Goal: Task Accomplishment & Management: Understand process/instructions

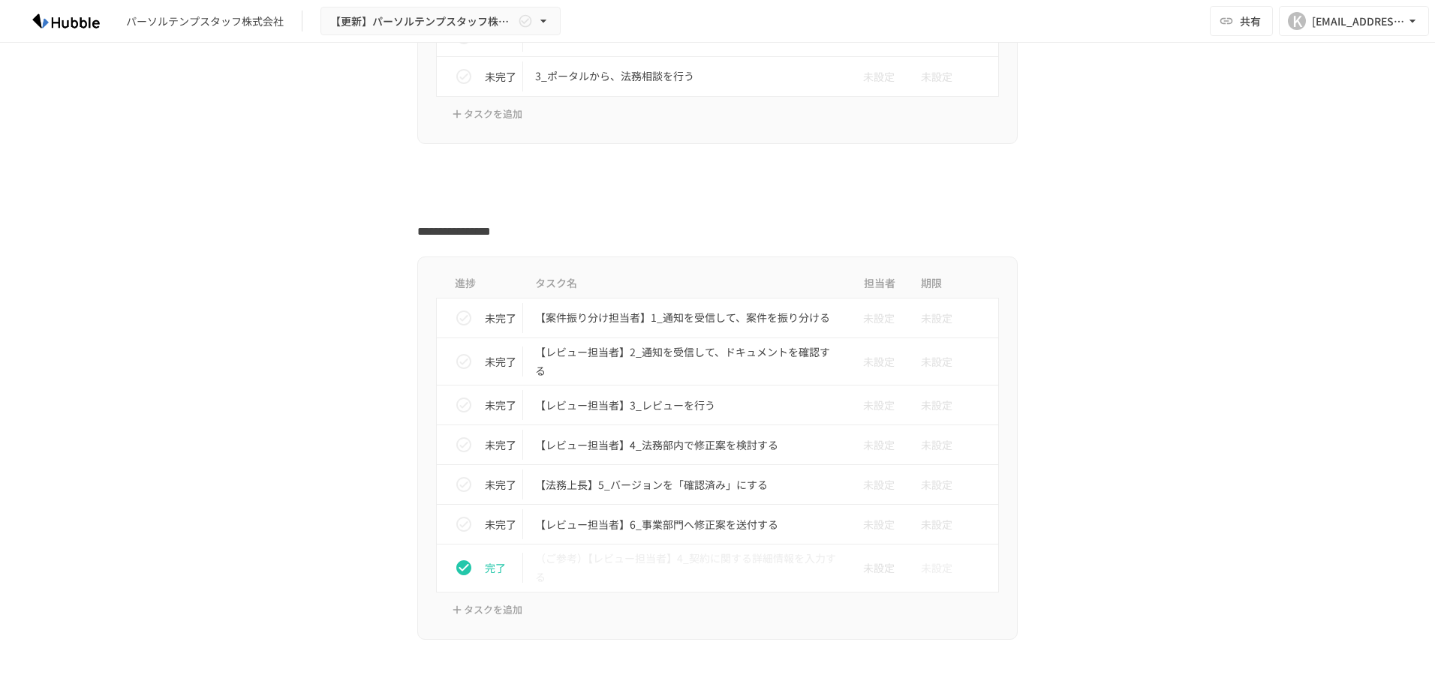
scroll to position [876, 0]
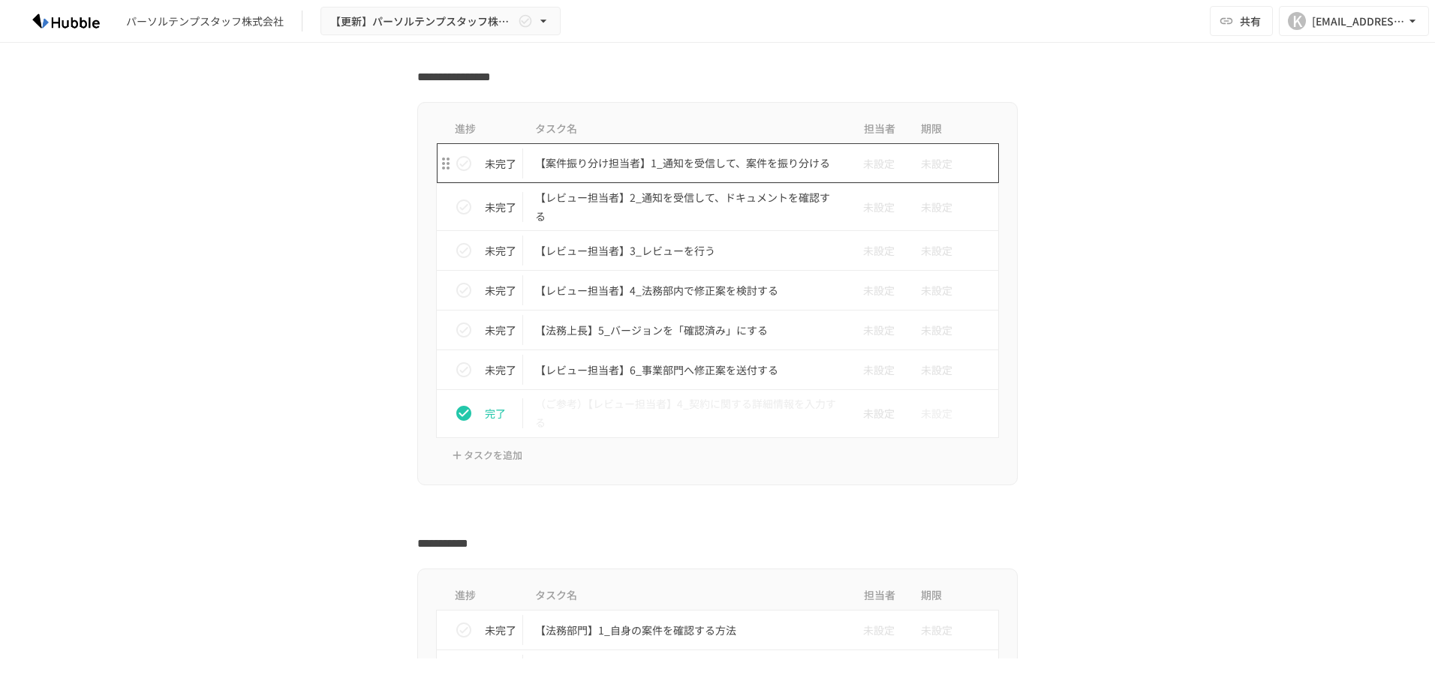
click at [653, 167] on p "【案件振り分け担当者】1_通知を受信して、案件を振り分ける" at bounding box center [686, 163] width 302 height 19
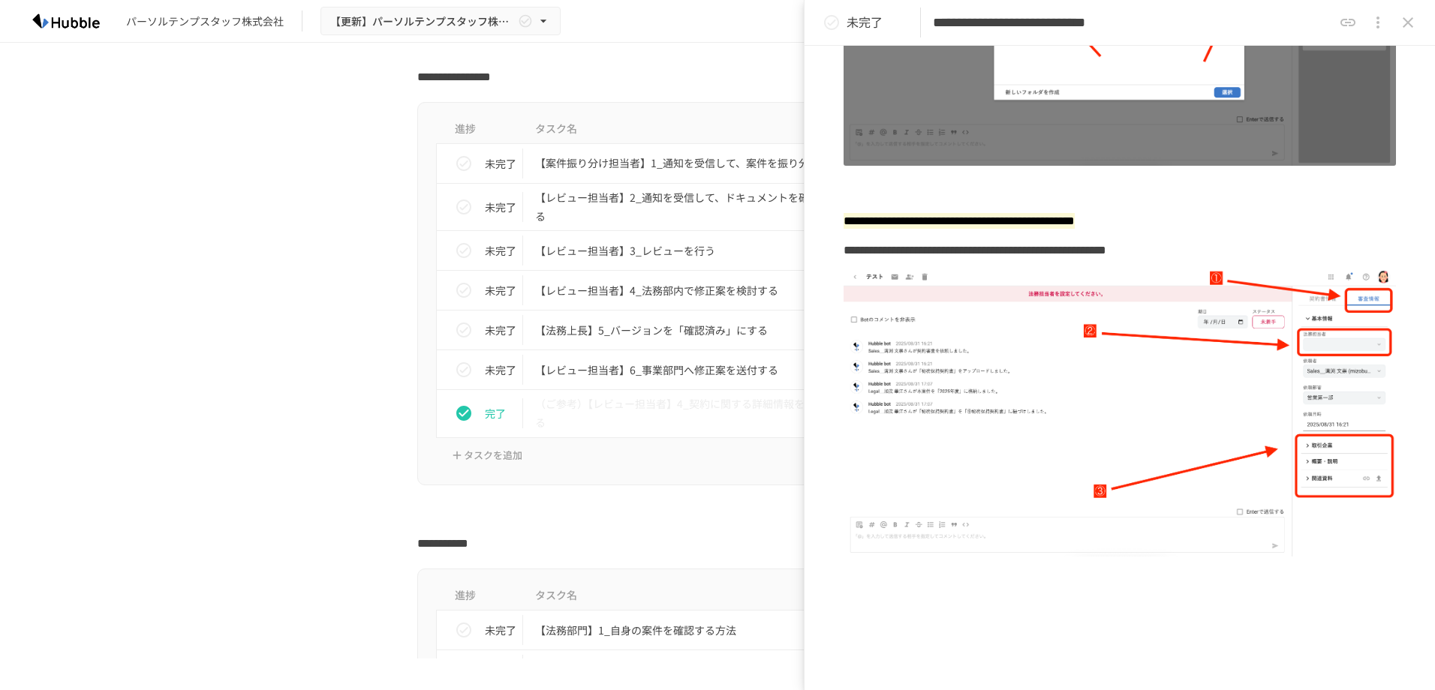
scroll to position [1051, 0]
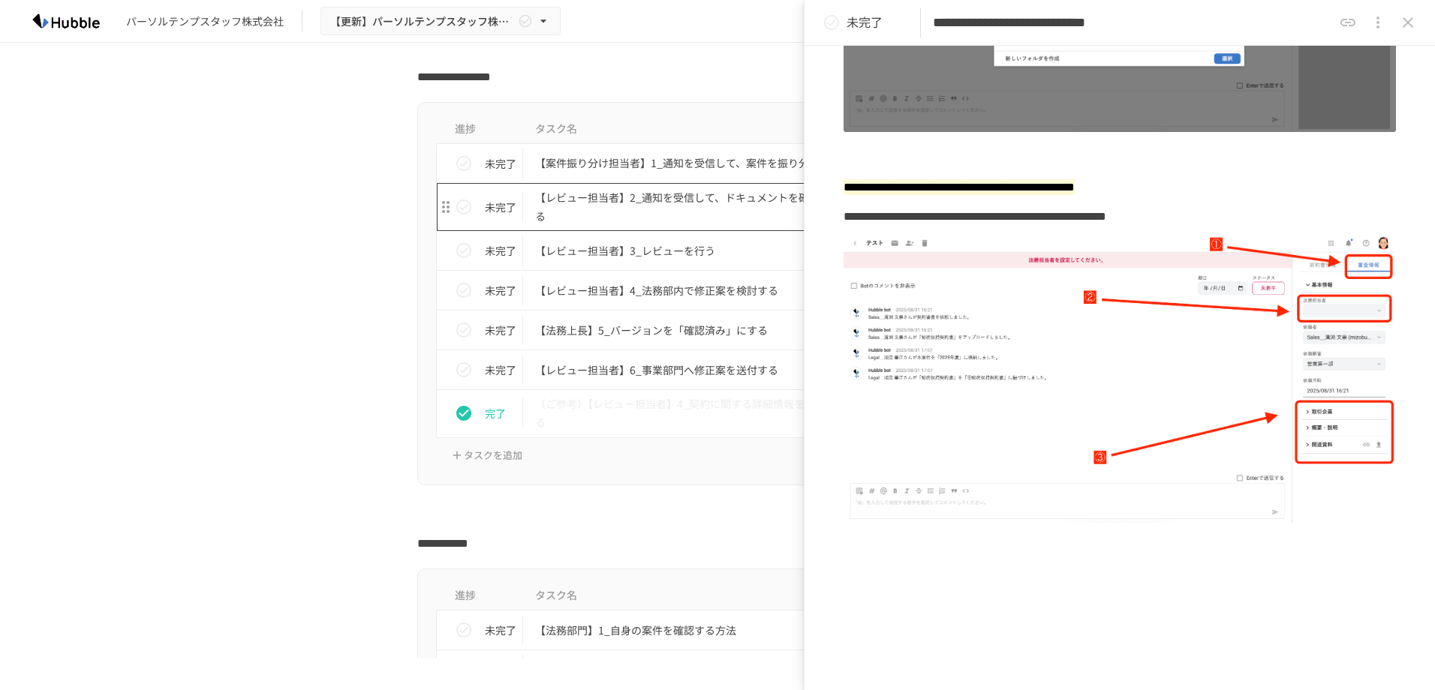
click at [624, 209] on p "【レビュー担当者】2_通知を受信して、ドキュメントを確認する" at bounding box center [686, 207] width 302 height 38
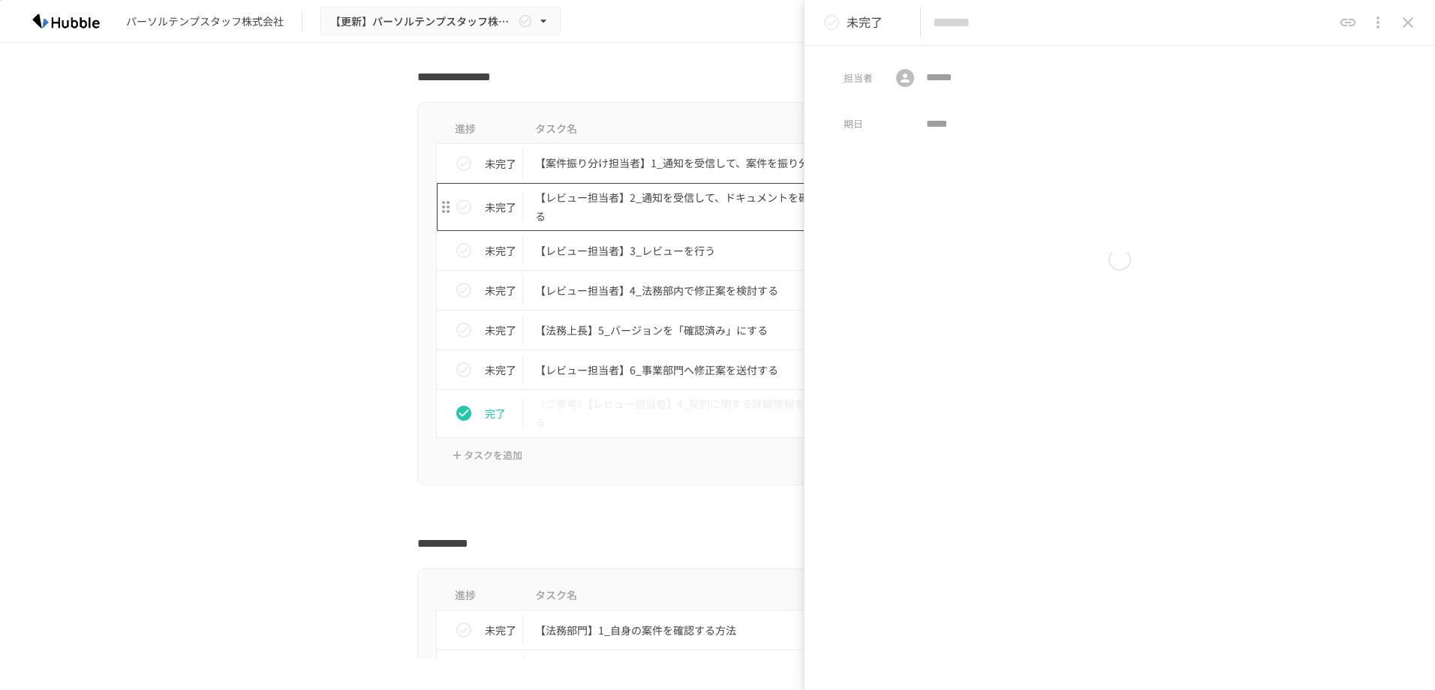
type input "**********"
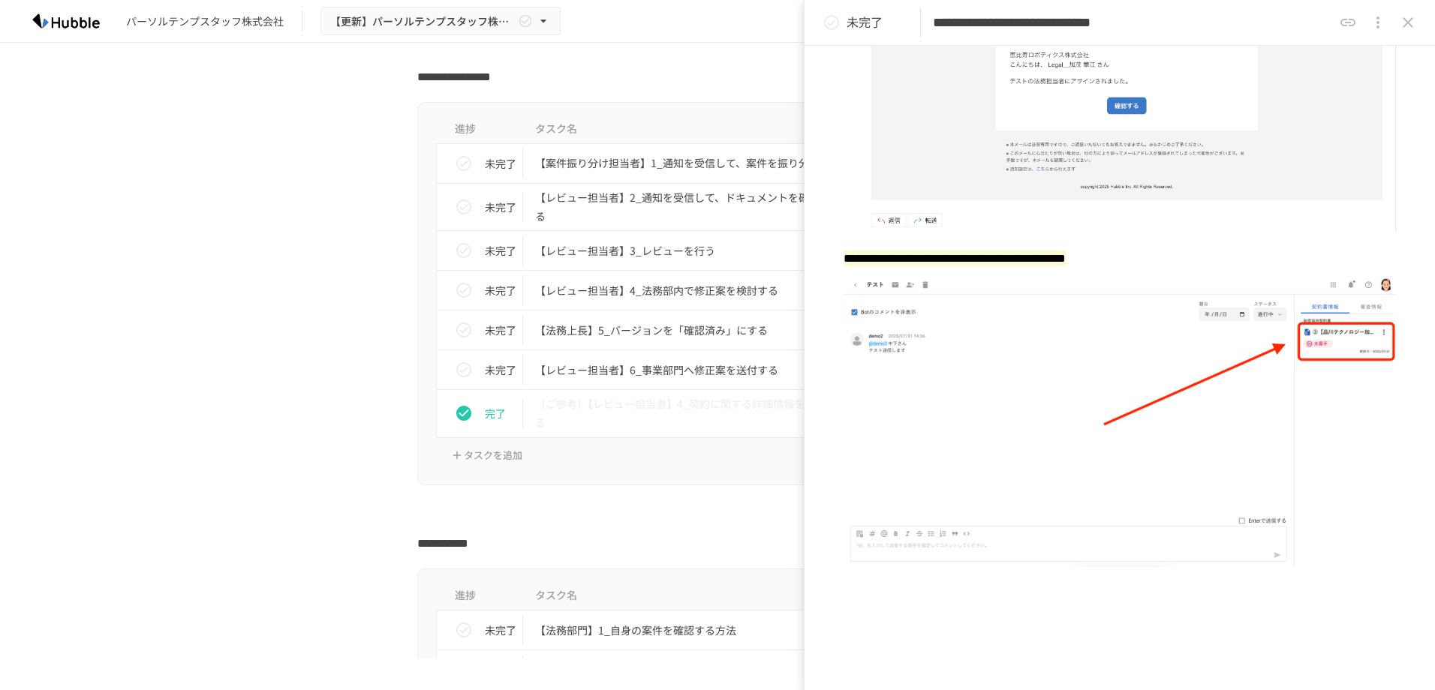
scroll to position [416, 0]
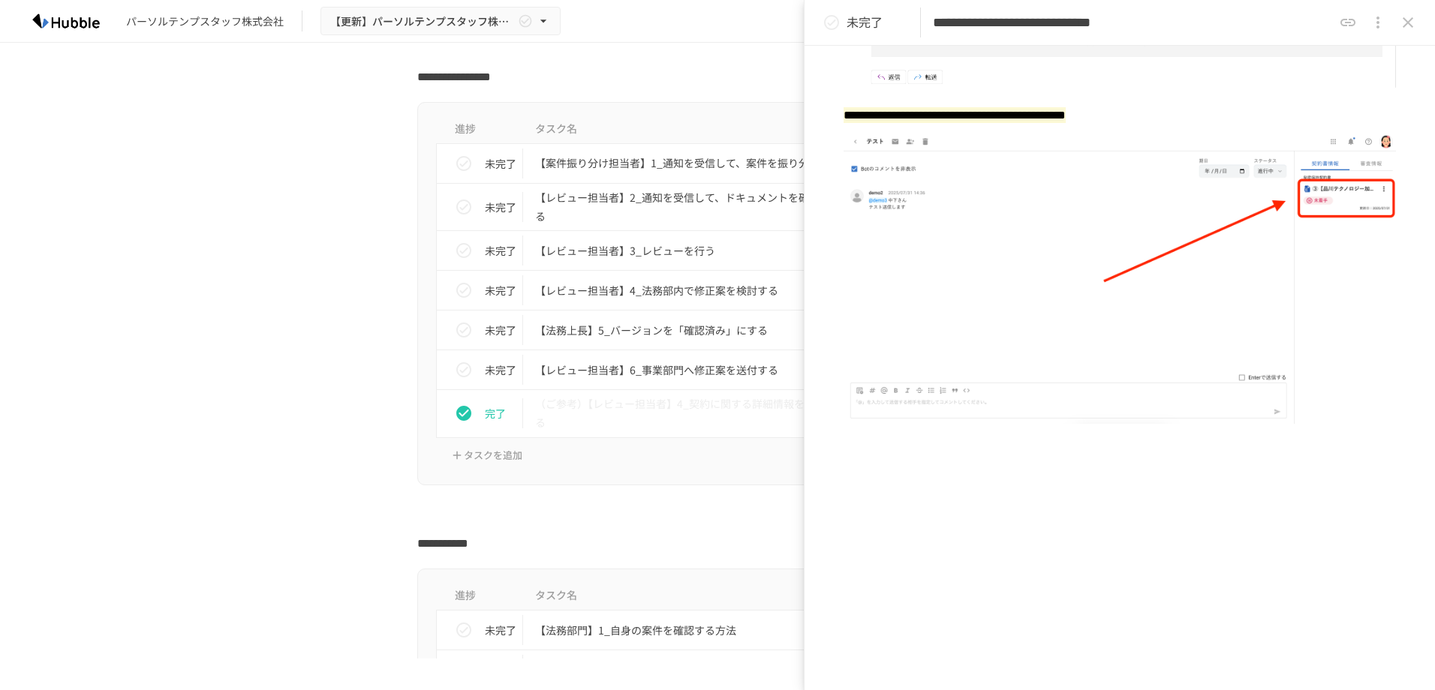
click at [727, 35] on div "パーソルテンプスタッフ株式会社 【更新】パーソルテンプスタッフ株式会社様_Hubble操作説明資料 共有 K [EMAIL_ADDRESS][DOMAIN_N…" at bounding box center [717, 21] width 1435 height 43
click at [608, 254] on p "【レビュー担当者】3_レビューを行う" at bounding box center [686, 251] width 302 height 19
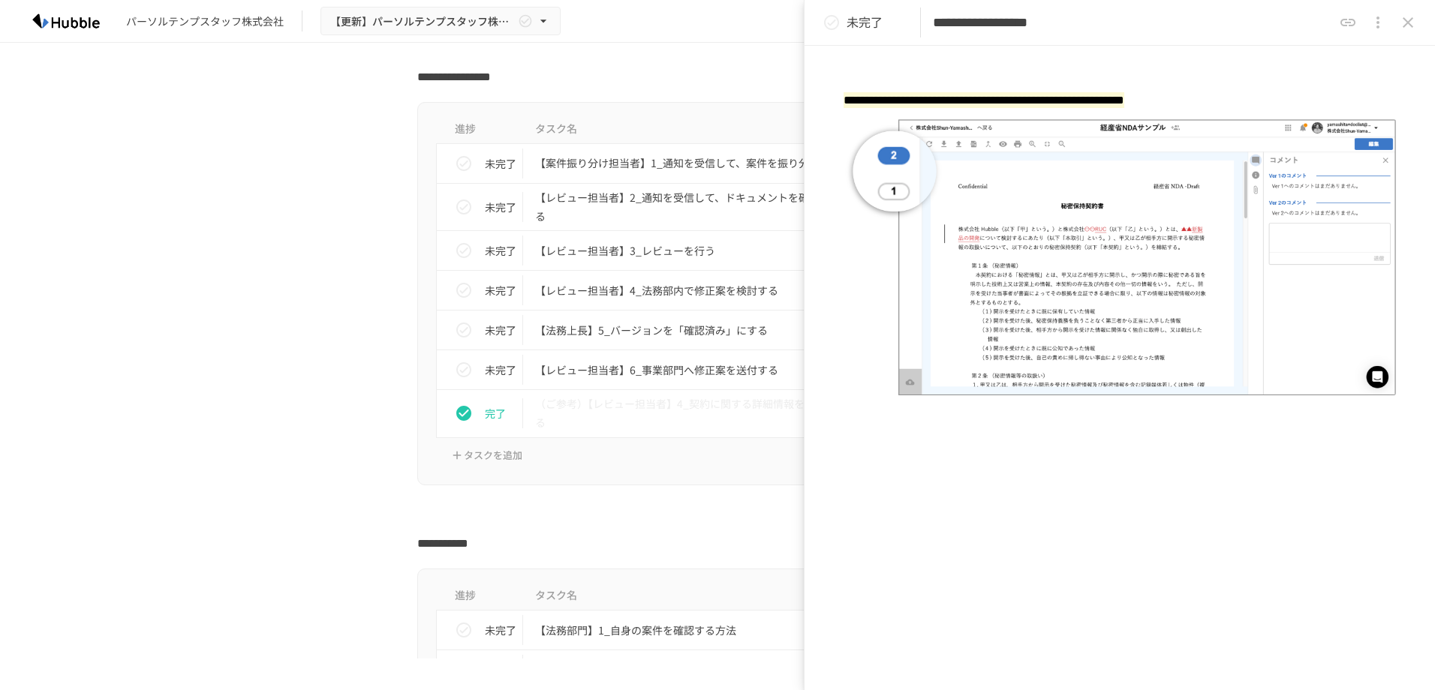
scroll to position [1799, 0]
click at [627, 291] on p "【レビュー担当者】4_法務部内で修正案を検討する" at bounding box center [686, 290] width 302 height 19
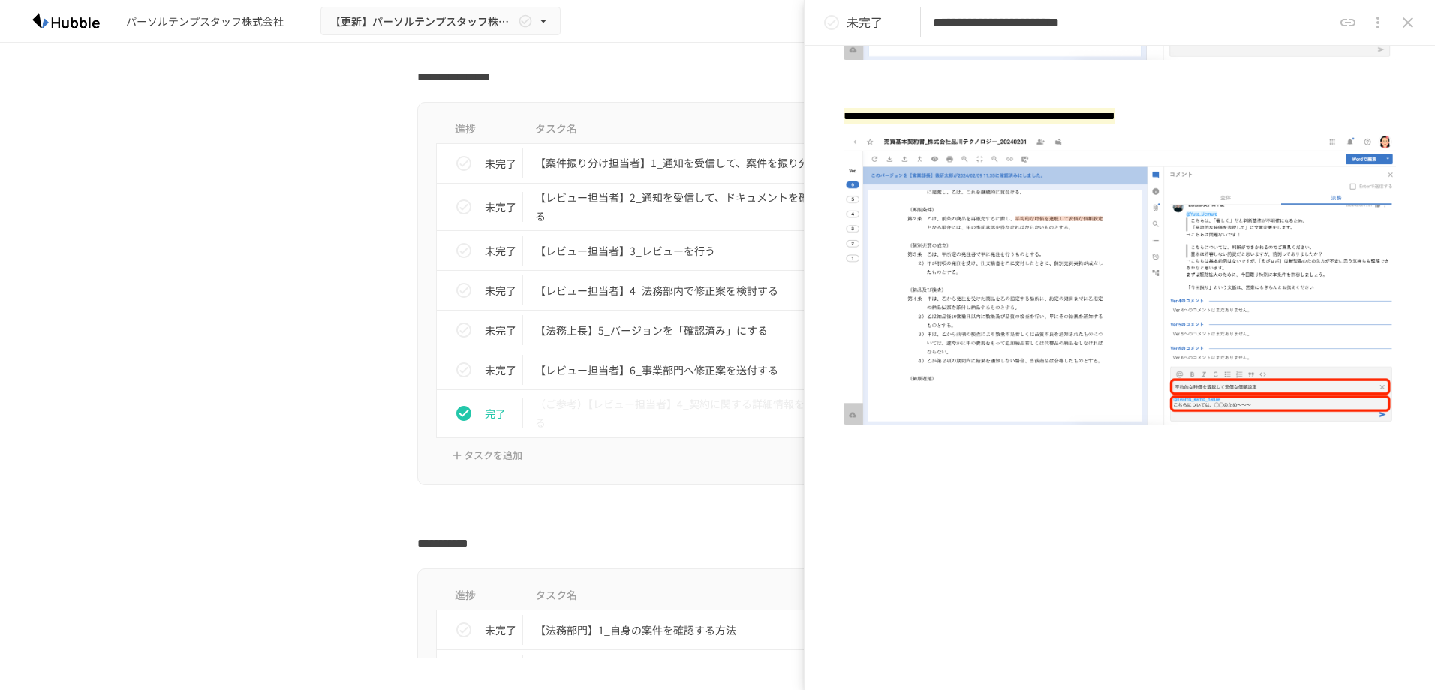
scroll to position [843, 0]
click at [644, 335] on p "【法務上長】5_バージョンを「確認済み」にする" at bounding box center [686, 330] width 302 height 19
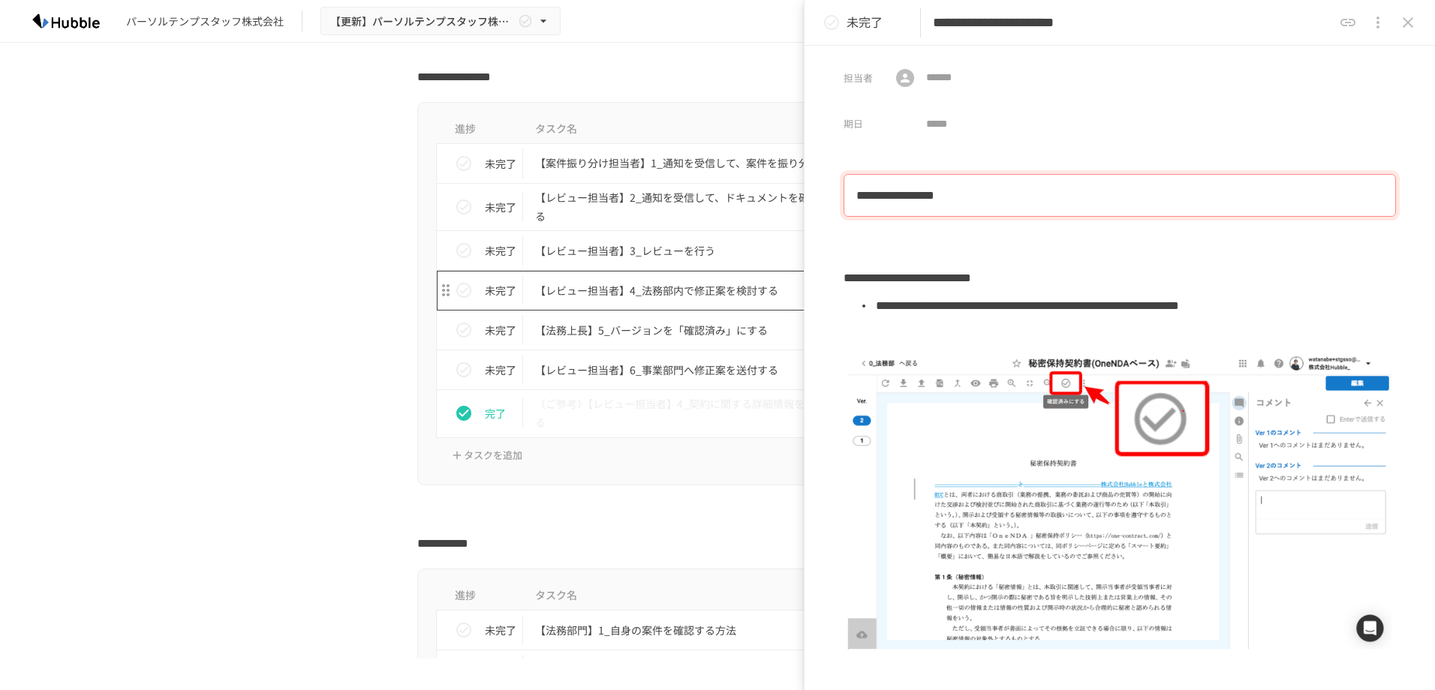
click at [714, 299] on p "【レビュー担当者】4_法務部内で修正案を検討する" at bounding box center [686, 290] width 302 height 19
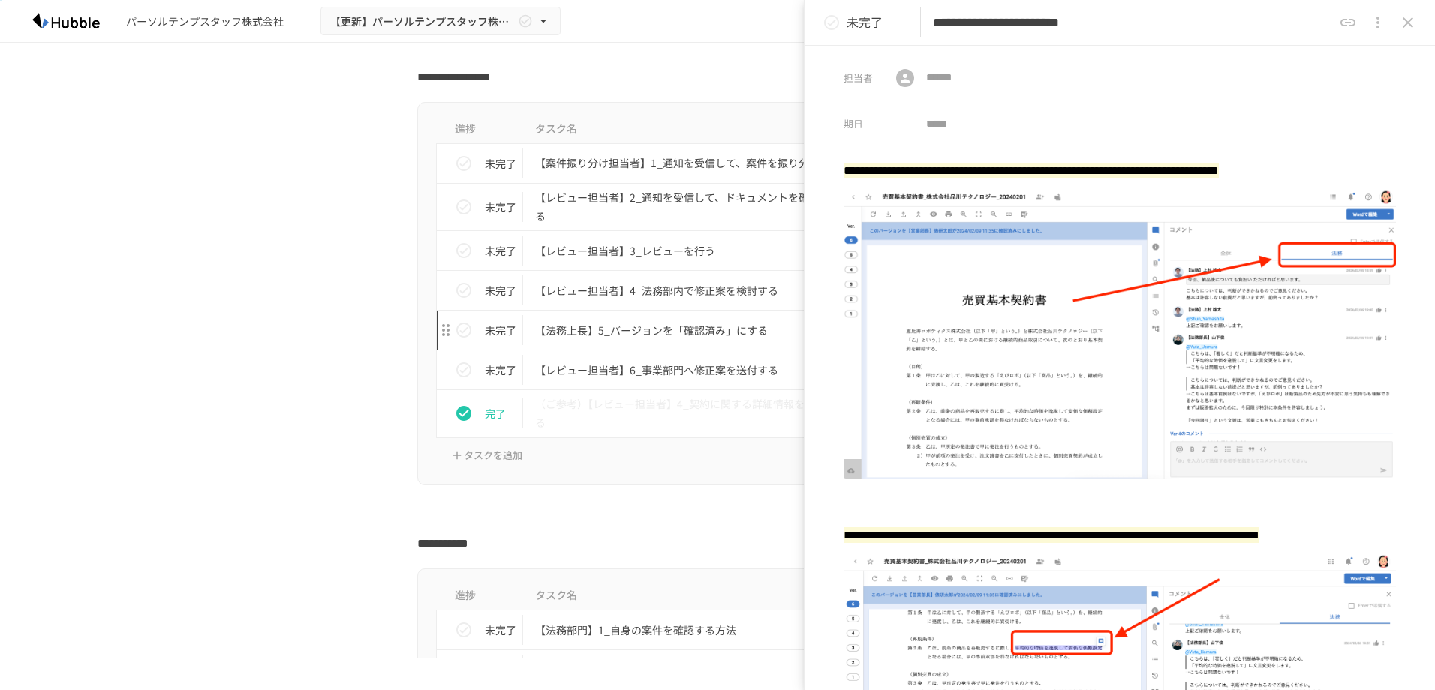
click at [586, 340] on p "【法務上長】5_バージョンを「確認済み」にする" at bounding box center [686, 330] width 302 height 19
type input "**********"
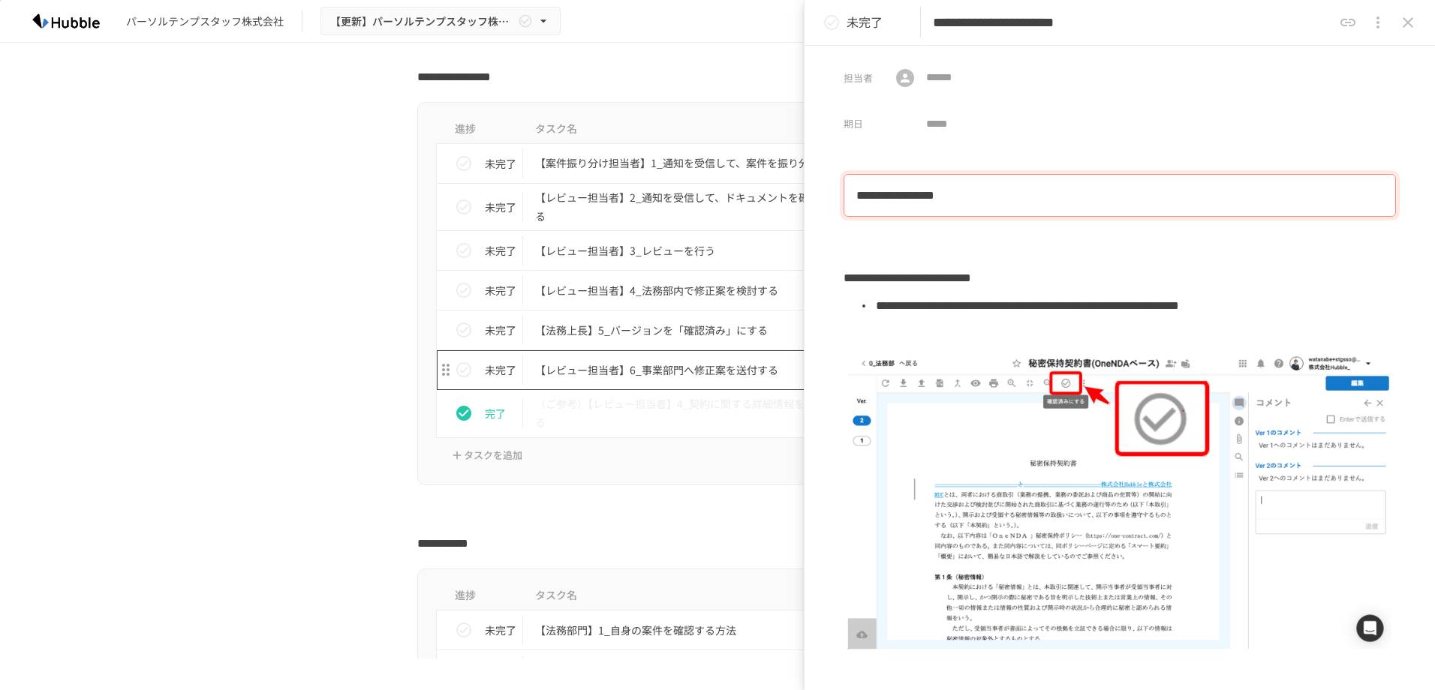
click at [600, 375] on p "【レビュー担当者】6_事業部門へ修正案を送付する" at bounding box center [686, 370] width 302 height 19
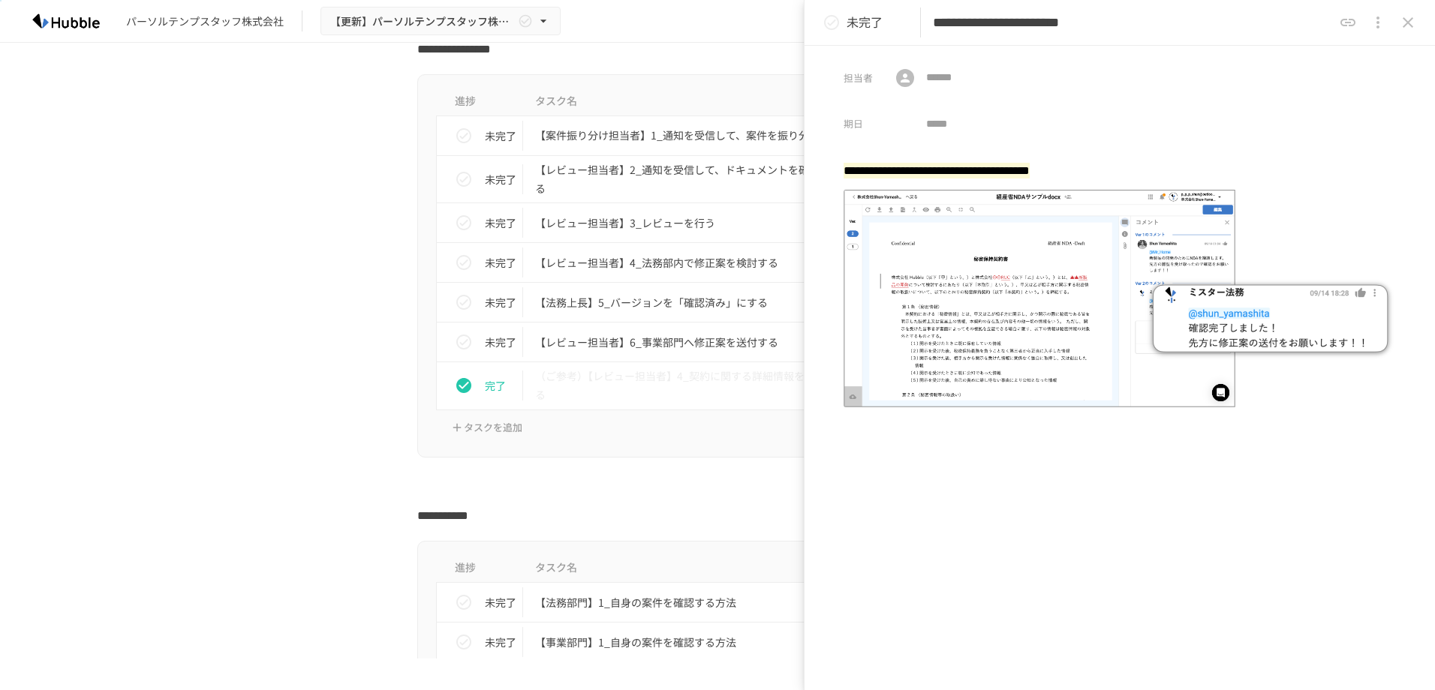
scroll to position [876, 0]
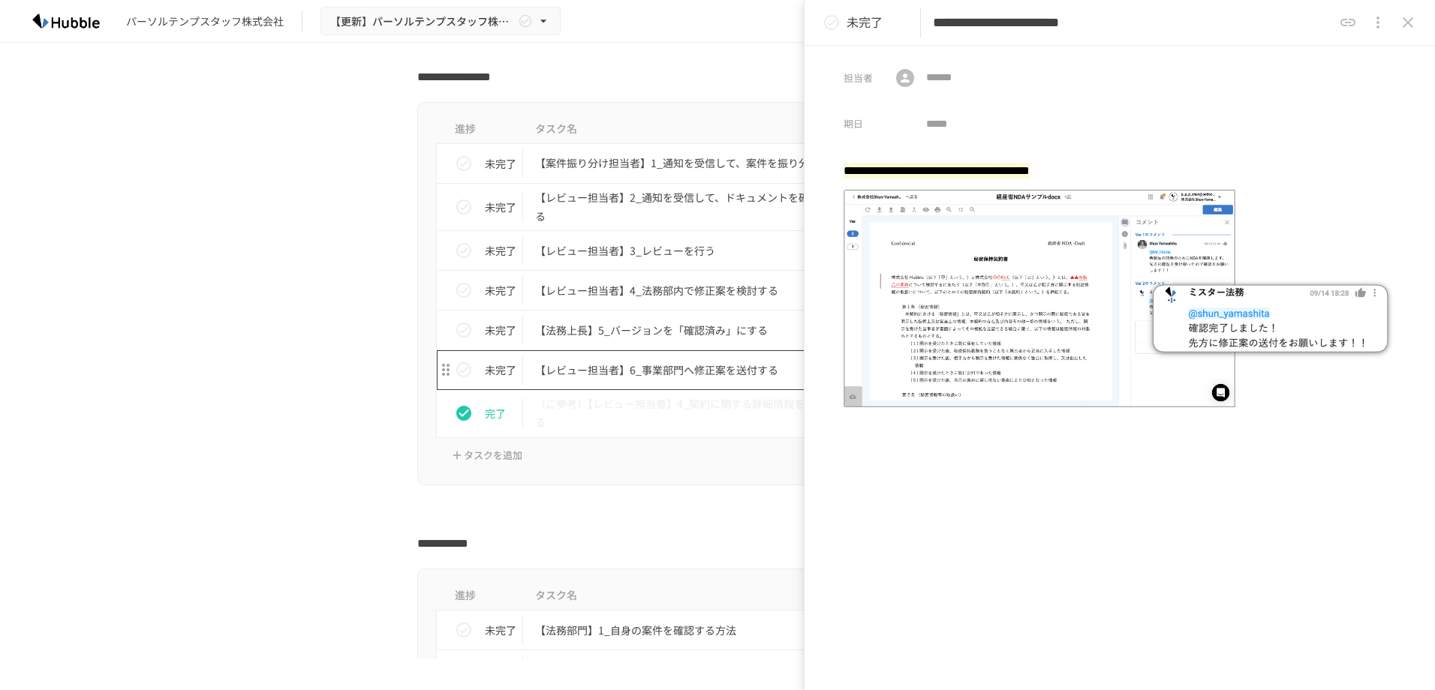
click at [591, 368] on p "【レビュー担当者】6_事業部門へ修正案を送付する" at bounding box center [686, 370] width 302 height 19
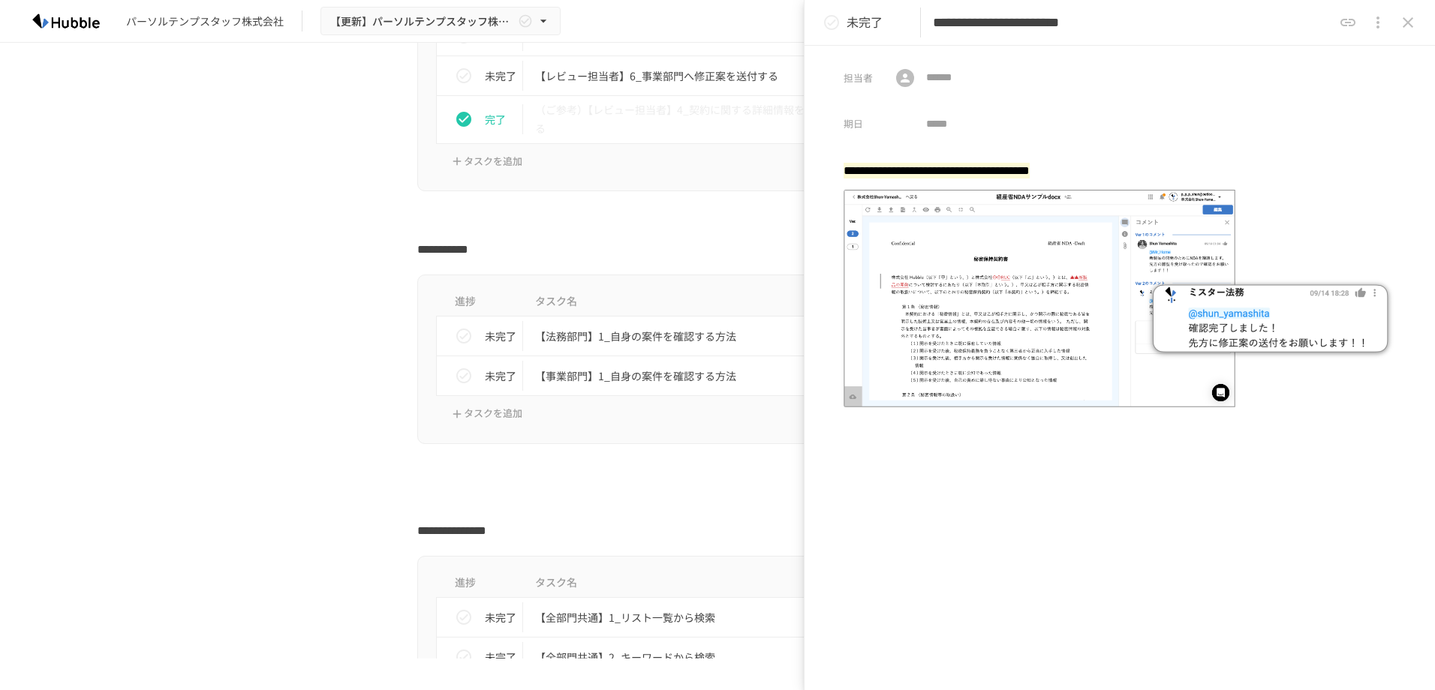
scroll to position [1225, 0]
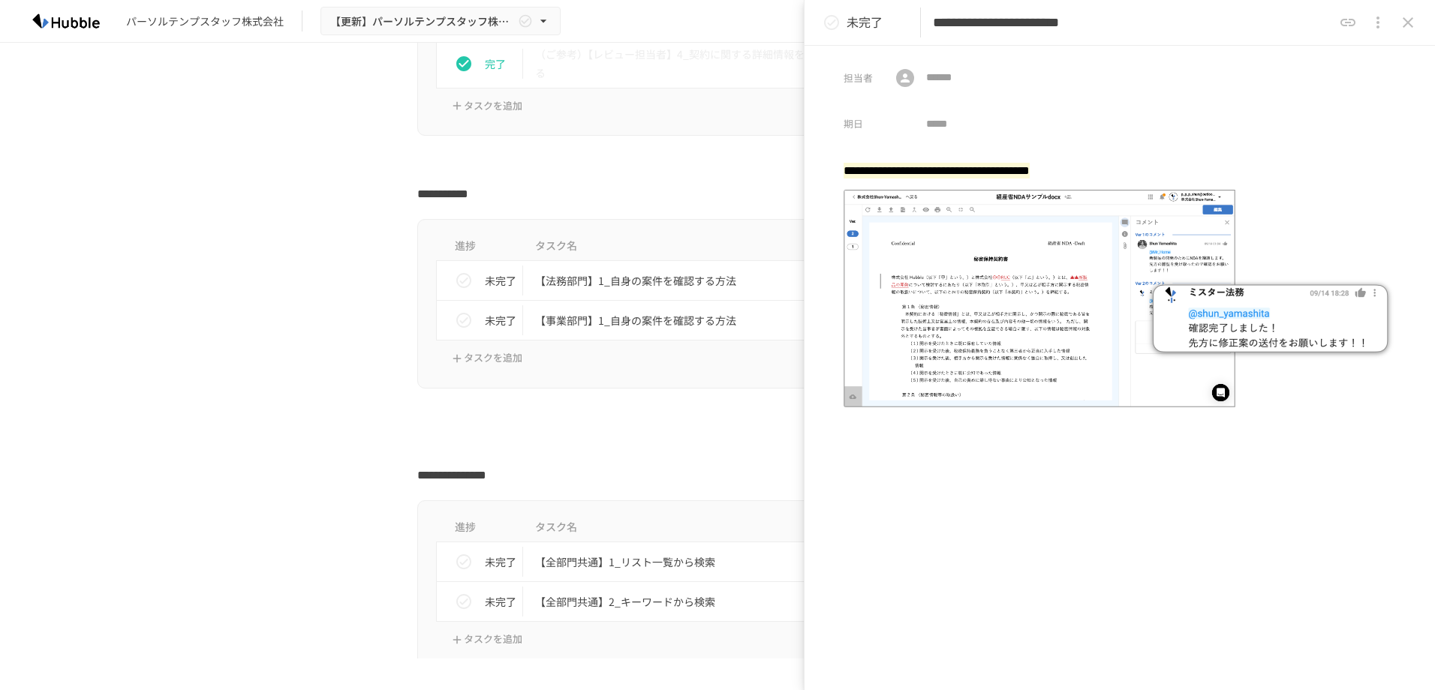
click at [236, 325] on div "**********" at bounding box center [717, 351] width 1435 height 616
